Goal: Transaction & Acquisition: Purchase product/service

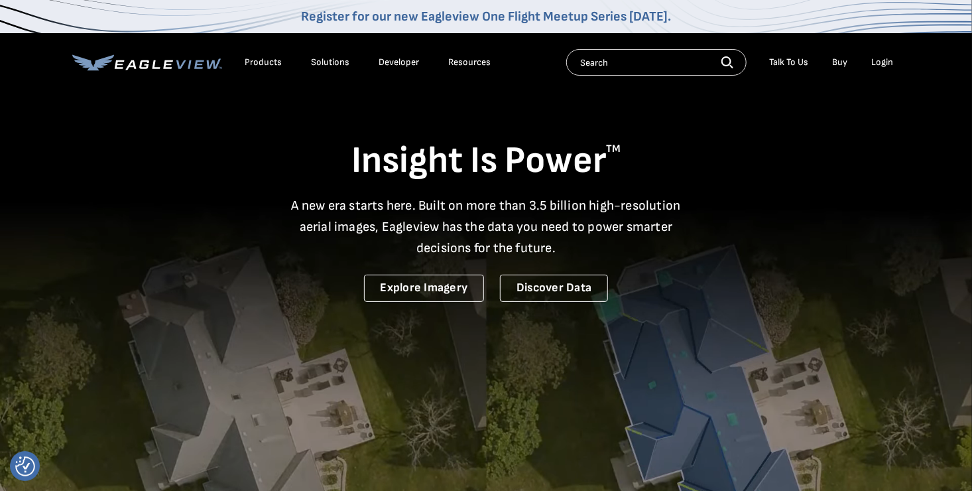
click at [884, 62] on div "Login" at bounding box center [883, 62] width 22 height 12
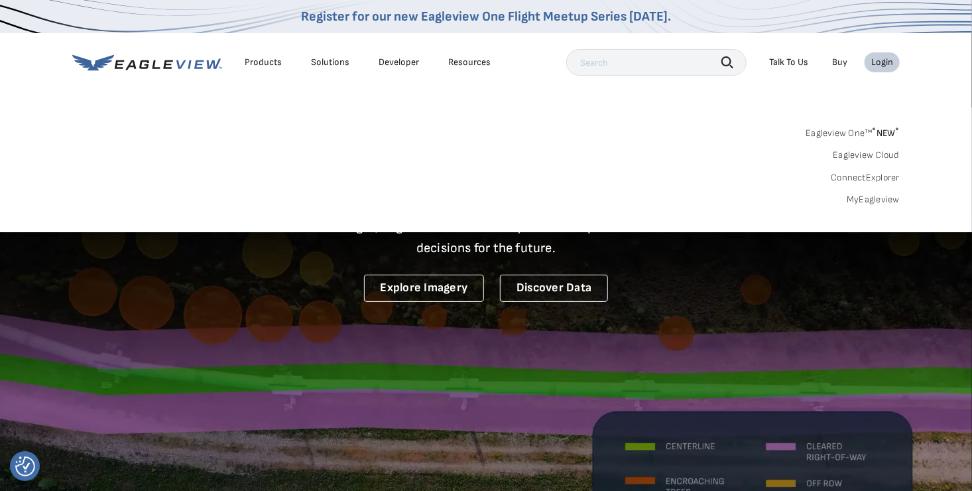
click at [898, 197] on link "MyEagleview" at bounding box center [873, 200] width 53 height 12
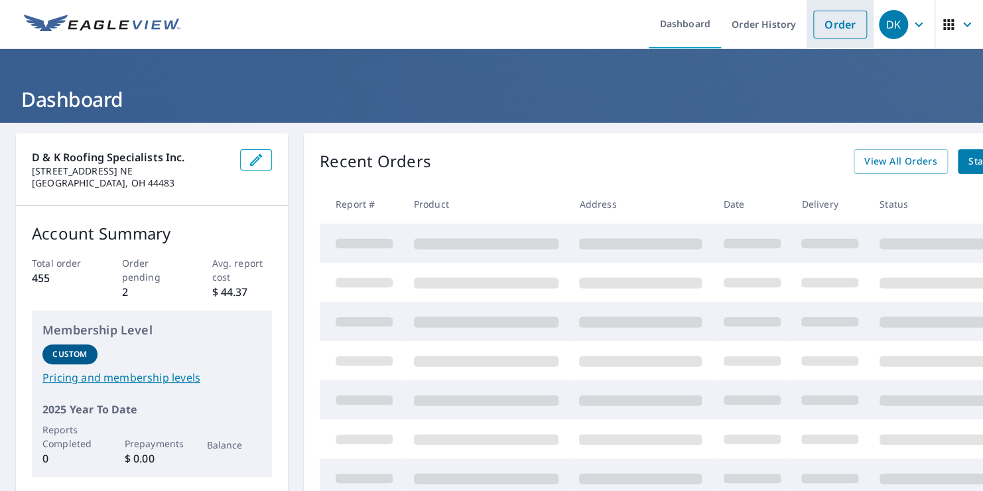
click at [813, 31] on link "Order" at bounding box center [840, 25] width 54 height 28
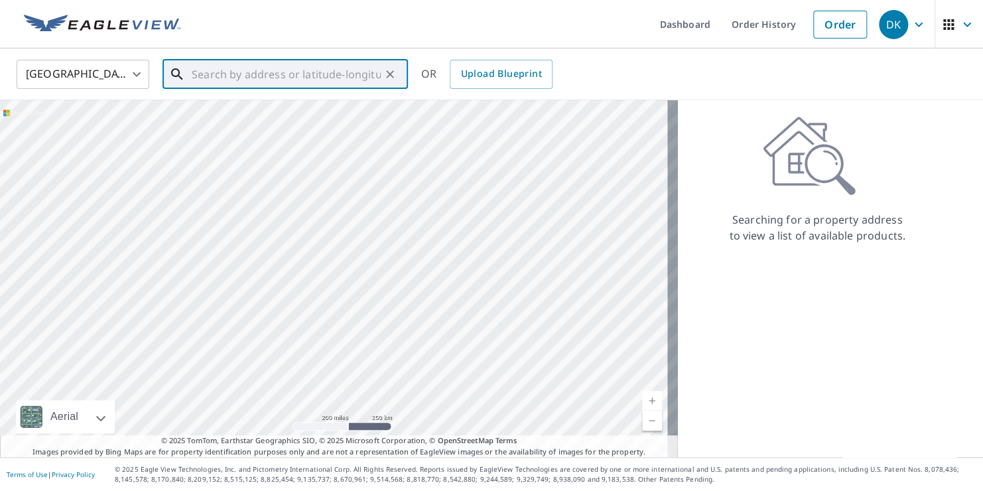
click at [225, 72] on input "text" at bounding box center [286, 74] width 189 height 37
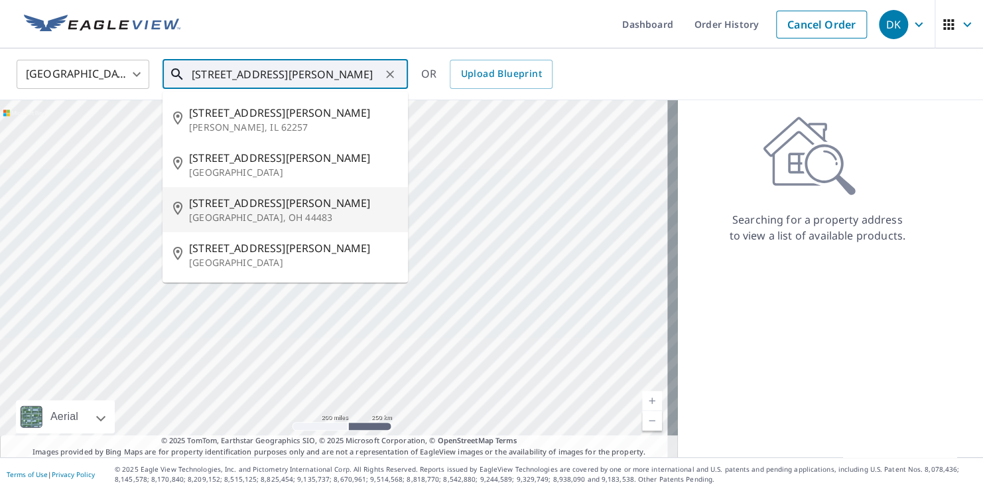
click at [255, 205] on span "167 Edward St NW" at bounding box center [293, 203] width 208 height 16
type input "167 Edward St NW Warren, OH 44483"
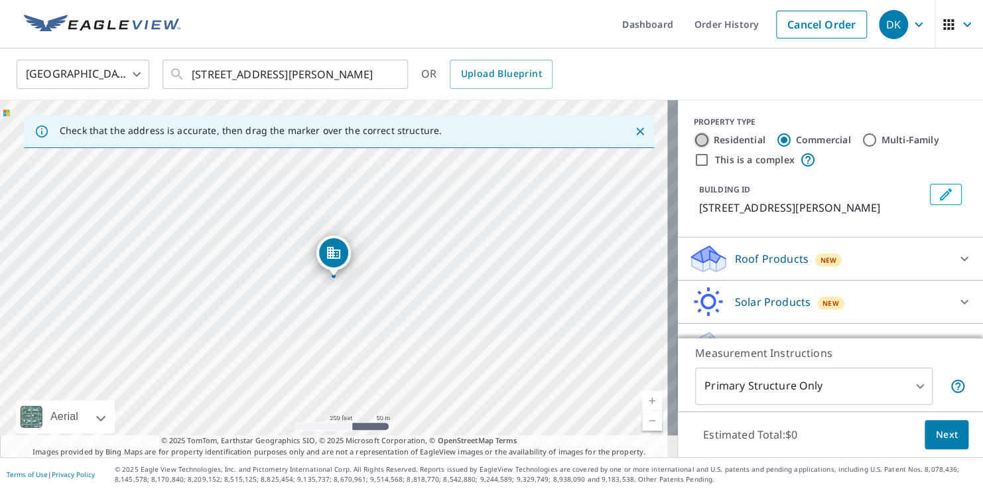
click at [694, 139] on input "Residential" at bounding box center [702, 140] width 16 height 16
radio input "true"
type input "1"
click at [642, 399] on link "Current Level 17, Zoom In" at bounding box center [652, 401] width 20 height 20
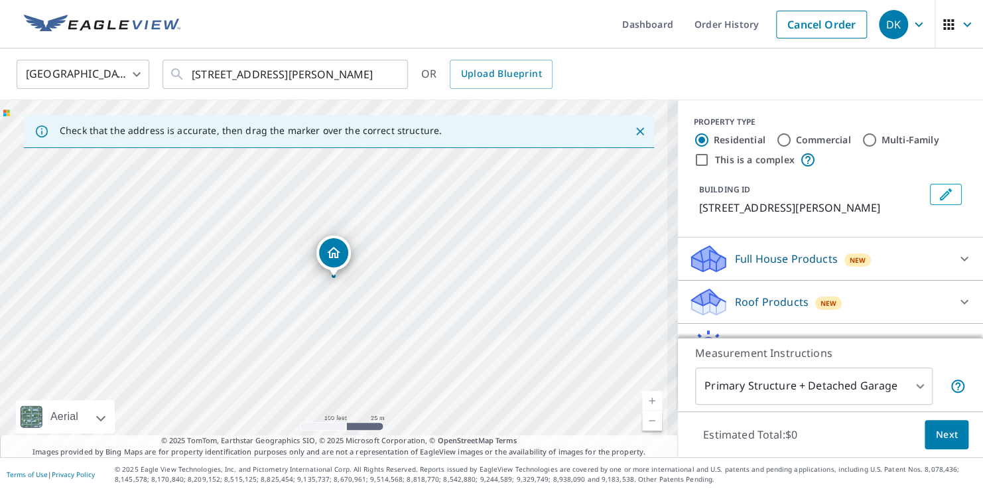
click at [642, 399] on link "Current Level 18, Zoom In" at bounding box center [652, 401] width 20 height 20
click at [642, 399] on link "Current Level 18.877143252214466, Zoom In Disabled" at bounding box center [652, 401] width 20 height 20
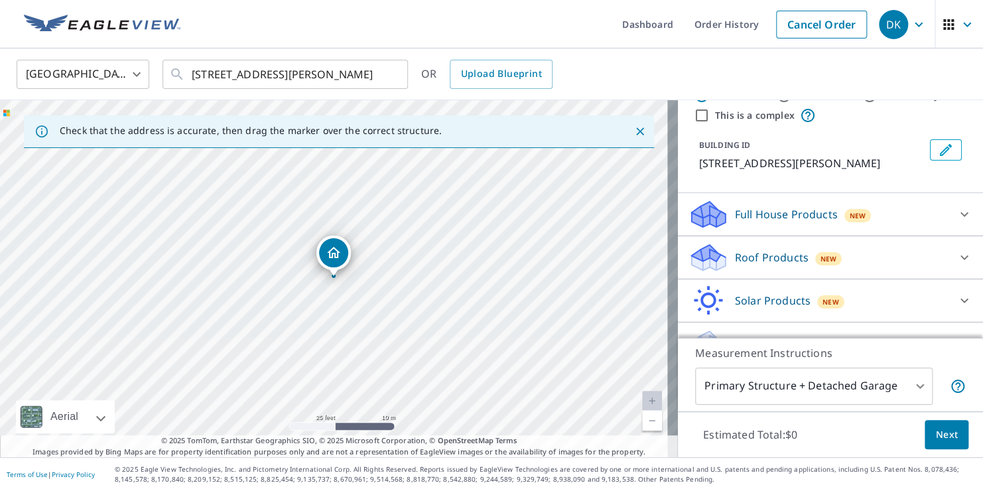
scroll to position [53, 0]
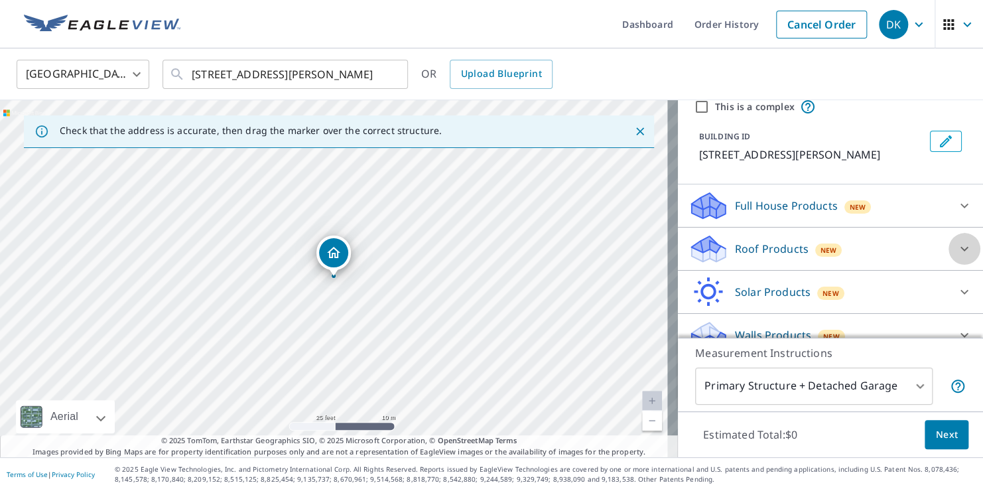
click at [957, 250] on icon at bounding box center [965, 249] width 16 height 16
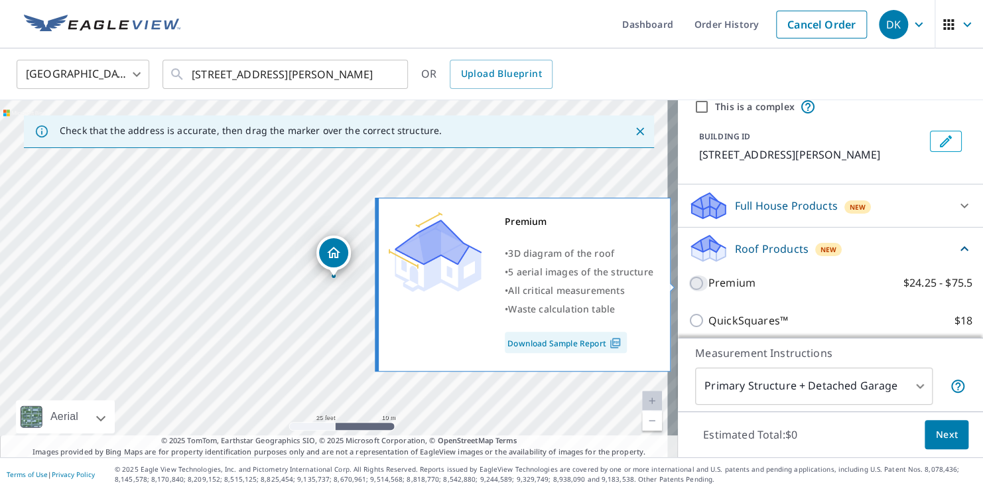
click at [695, 281] on input "Premium $24.25 - $75.5" at bounding box center [699, 283] width 20 height 16
checkbox input "true"
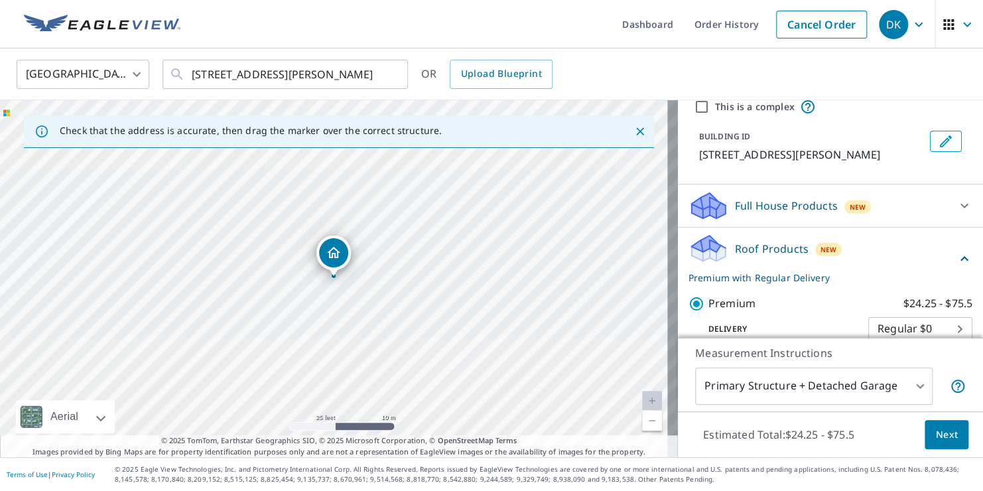
click at [935, 437] on span "Next" at bounding box center [946, 435] width 23 height 17
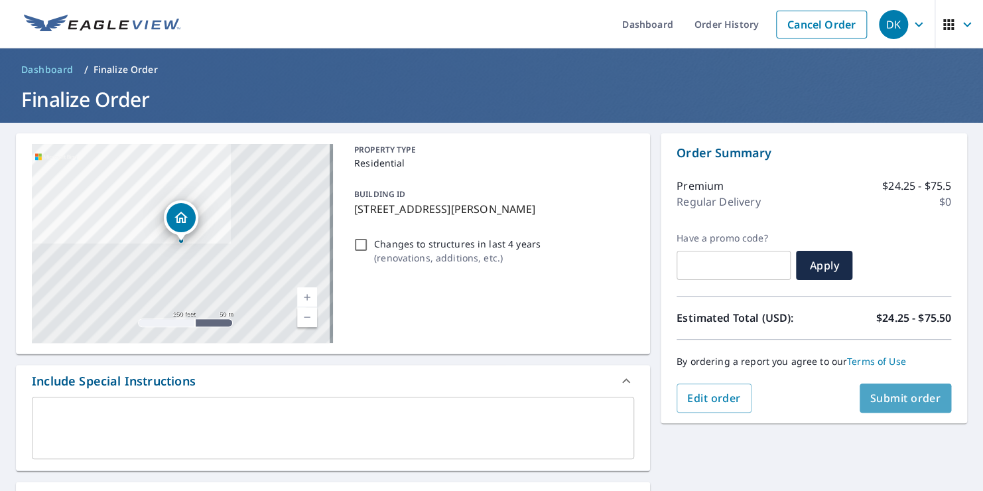
click at [915, 397] on span "Submit order" at bounding box center [905, 398] width 71 height 15
